Goal: Information Seeking & Learning: Learn about a topic

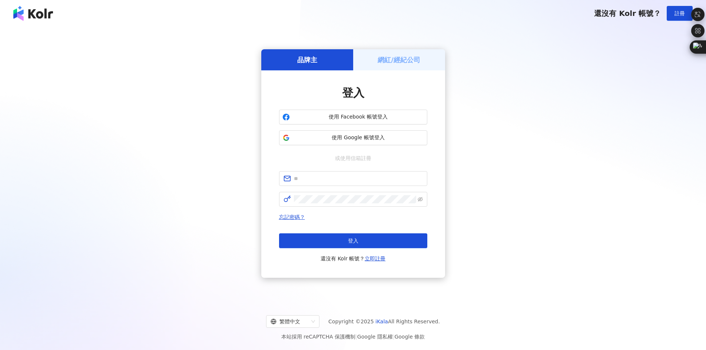
click at [364, 129] on div "使用 Facebook 帳號登入 使用 Google 帳號登入" at bounding box center [353, 128] width 148 height 36
click at [366, 134] on span "使用 Google 帳號登入" at bounding box center [358, 137] width 131 height 7
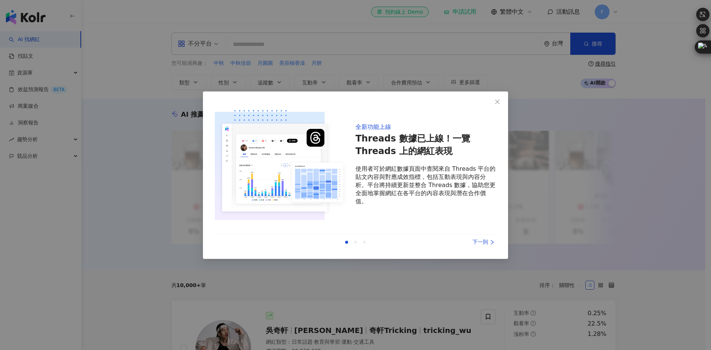
drag, startPoint x: 496, startPoint y: 104, endPoint x: 499, endPoint y: 240, distance: 136.0
click at [486, 215] on div "全新功能上線 Threads 數據已上線！一覽 Threads 上的網紅表現 使用者可於網紅數據頁面中查閱來自 Threads 平台的貼文內容與對應成效指標，…" at bounding box center [355, 174] width 305 height 167
click at [478, 245] on div "下一則" at bounding box center [469, 242] width 56 height 8
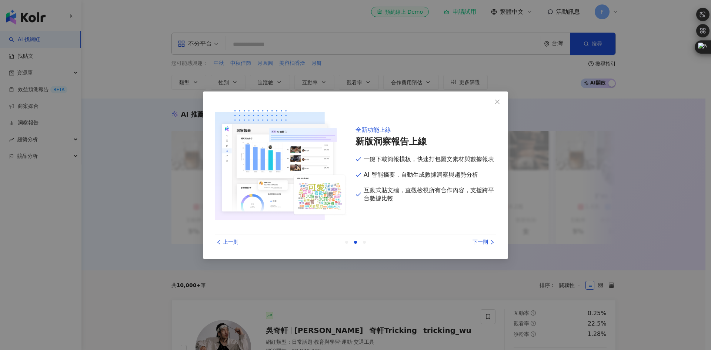
click at [478, 245] on div "下一則" at bounding box center [469, 242] width 56 height 8
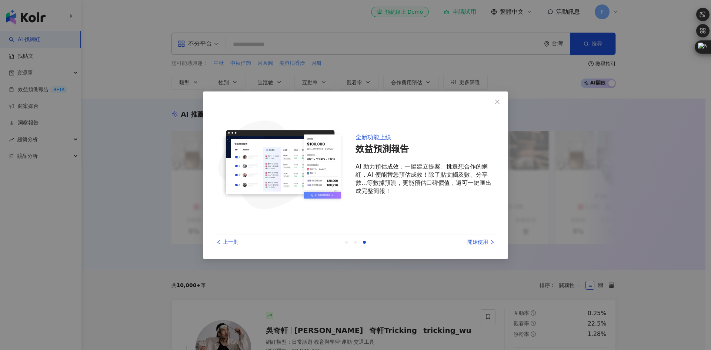
click at [478, 245] on div "開始使用" at bounding box center [469, 242] width 56 height 8
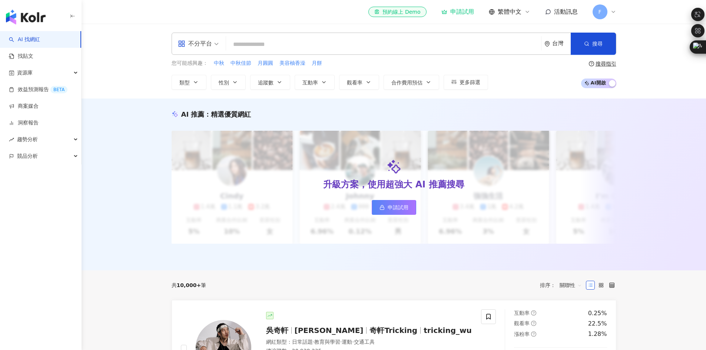
click at [207, 53] on span at bounding box center [198, 43] width 41 height 21
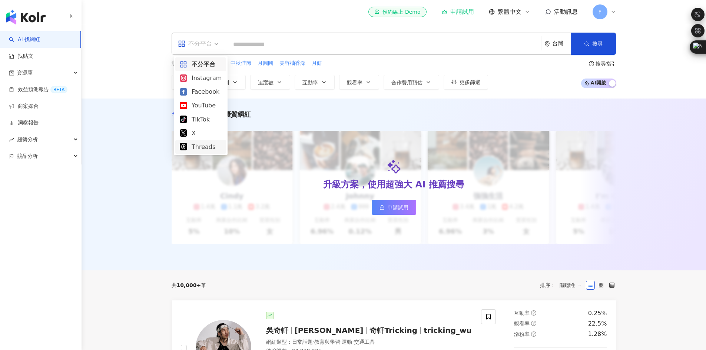
click at [202, 144] on div "Threads" at bounding box center [201, 146] width 42 height 9
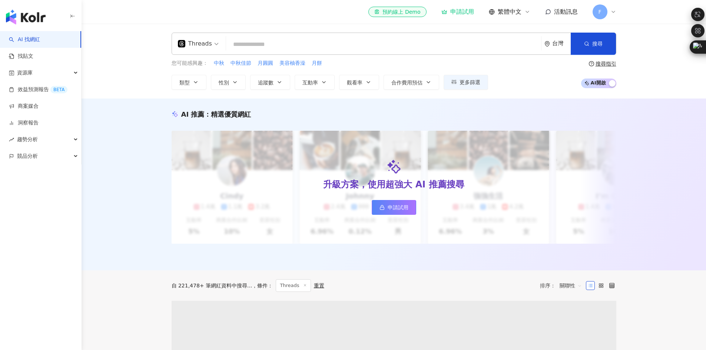
click at [260, 43] on input "search" at bounding box center [383, 44] width 309 height 14
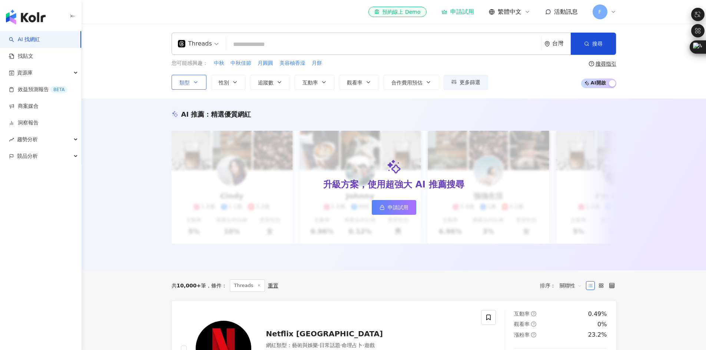
click at [200, 84] on button "類型" at bounding box center [188, 82] width 35 height 15
click at [405, 97] on div "Threads 台灣 搜尋 您可能感興趣： 中秋 中秋佳節 月圓圓 美容柚香澡 月餅 類型 搜尋或選擇您想要的類型： 搜尋 藝術與娛樂 美妝時尚 氣候和環境 …" at bounding box center [393, 61] width 624 height 75
click at [305, 39] on input "search" at bounding box center [383, 44] width 309 height 14
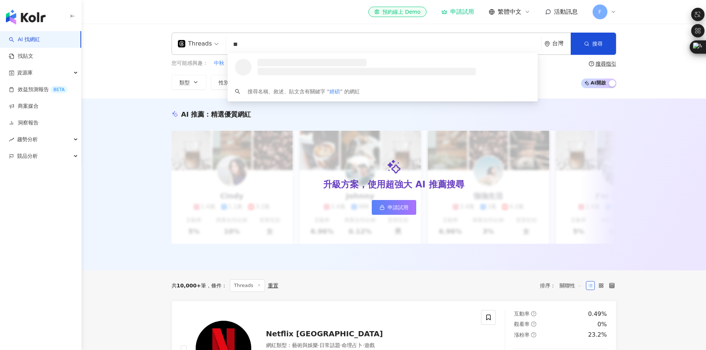
type input "*"
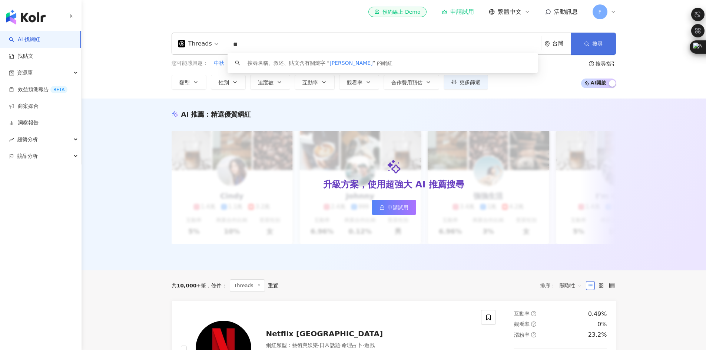
type input "**"
click at [599, 50] on button "搜尋" at bounding box center [592, 44] width 45 height 22
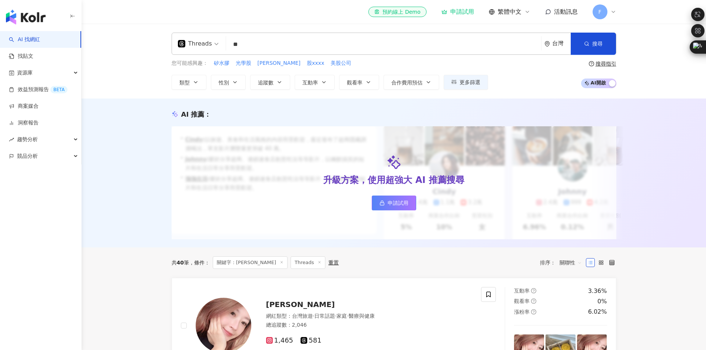
scroll to position [247, 0]
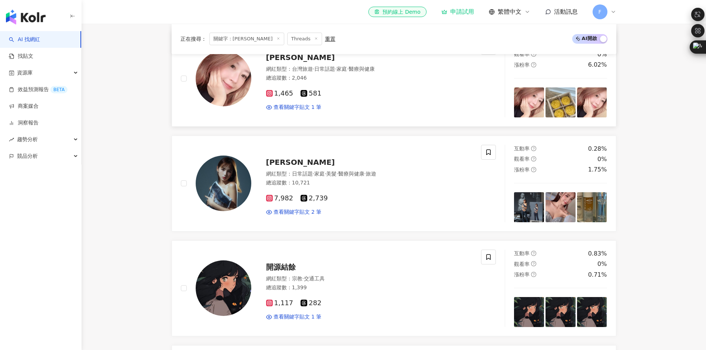
click at [298, 117] on div "[PERSON_NAME] 網紅類型 ： 台灣旅遊 · 日常話題 · 家庭 · 醫療與健康 總追蹤數 ： 2,046 1,465 581 查看關鍵字貼文 1 筆" at bounding box center [331, 78] width 300 height 77
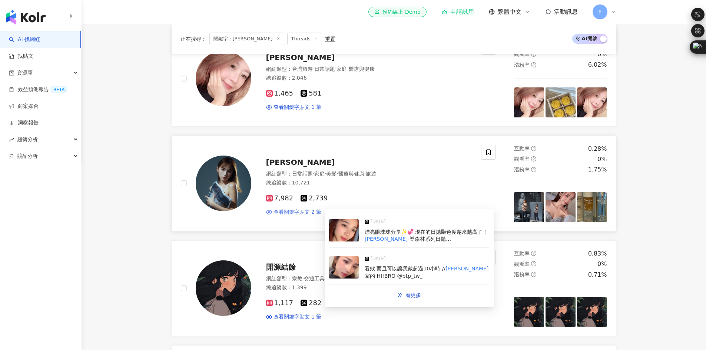
scroll to position [494, 0]
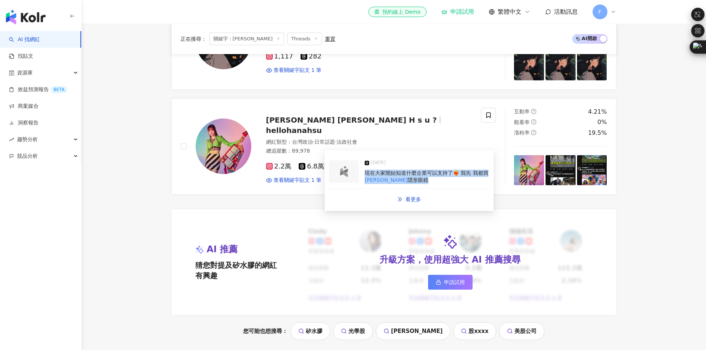
drag, startPoint x: 363, startPoint y: 172, endPoint x: 409, endPoint y: 181, distance: 46.8
click at [409, 181] on div "[DATE] 現在大家開始知道什麼企業可以支持了❤️‍🔥 我先 我都買 晶碩 隱形眼鏡" at bounding box center [409, 172] width 160 height 34
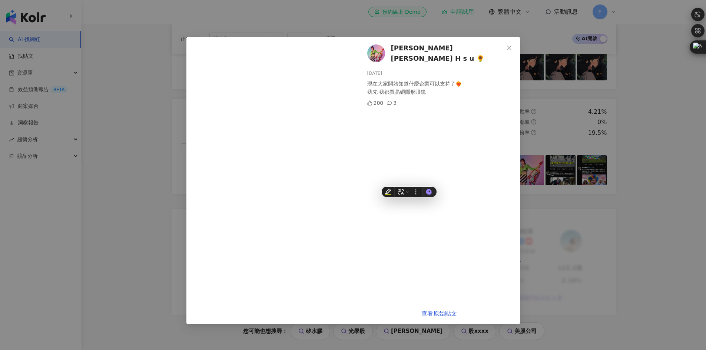
click at [79, 205] on div "[PERSON_NAME] [PERSON_NAME] H s u 🌻 [DATE] 現在大家開始知道什麼企業可以支持了❤️‍🔥 我先 我都買晶碩隱形眼鏡 2…" at bounding box center [353, 175] width 706 height 350
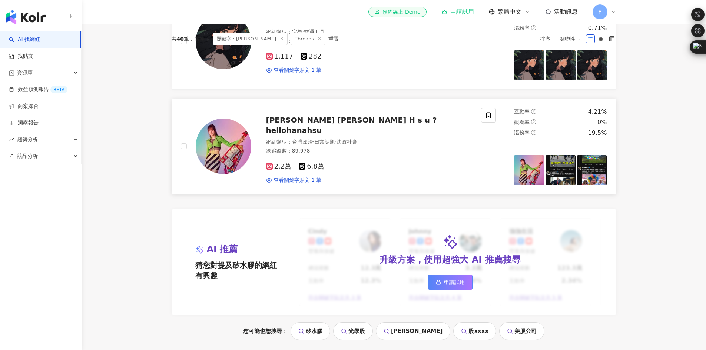
scroll to position [0, 0]
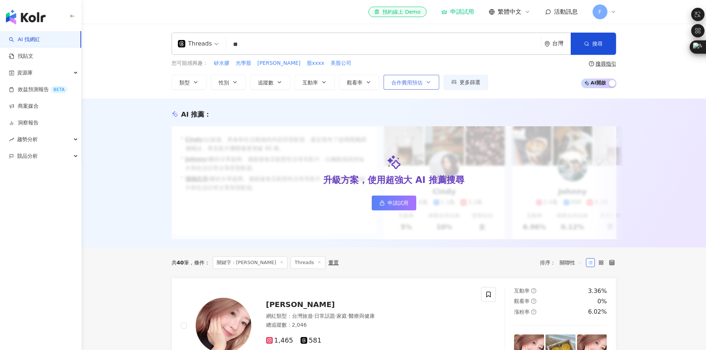
click at [429, 83] on icon "button" at bounding box center [428, 82] width 6 height 6
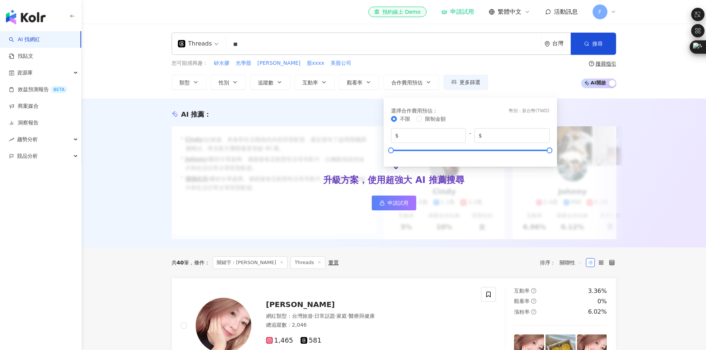
click at [543, 54] on div "Threads ** 台灣 搜尋 keyword 搜尋名稱、敘述、貼文含有關鍵字 “ 晶碩 ” 的網紅 您可能感興趣： 矽水膠 光學股 [PERSON_NAM…" at bounding box center [394, 61] width 474 height 57
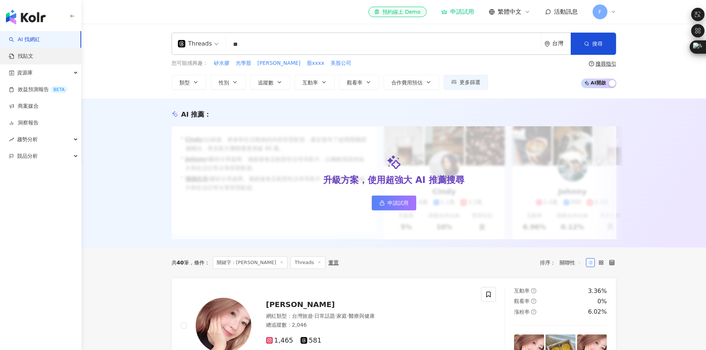
drag, startPoint x: 271, startPoint y: 44, endPoint x: 46, endPoint y: 55, distance: 225.5
